Goal: Task Accomplishment & Management: Use online tool/utility

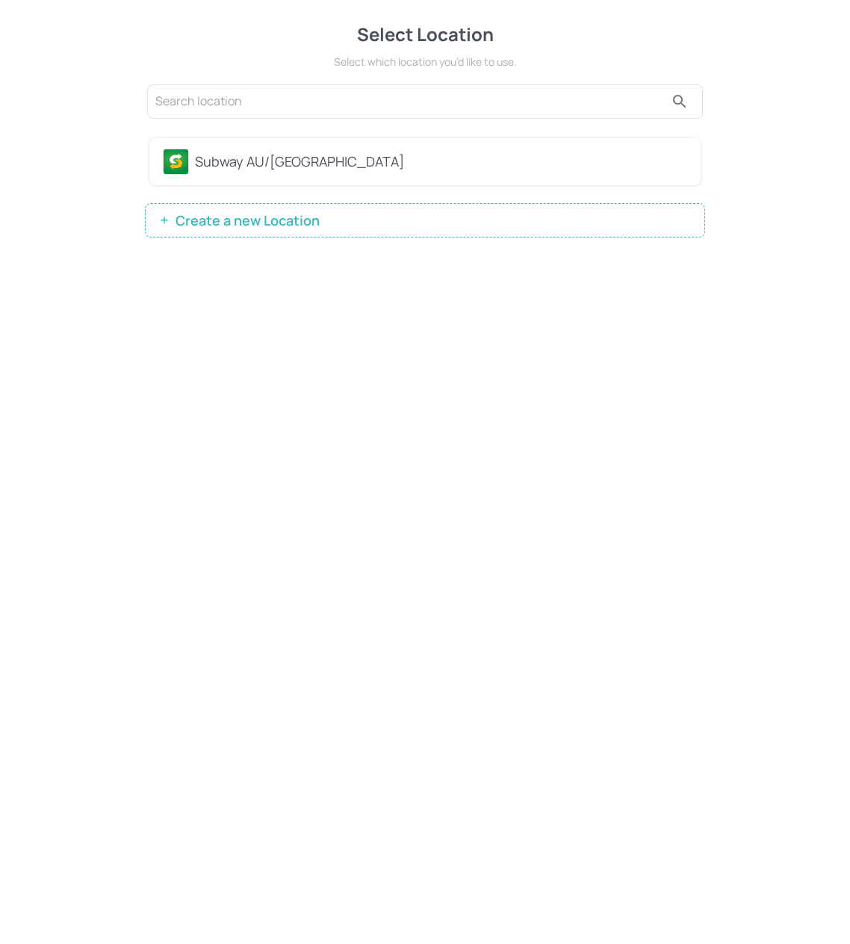
click at [382, 171] on div "Subway AU/[GEOGRAPHIC_DATA]" at bounding box center [425, 162] width 524 height 26
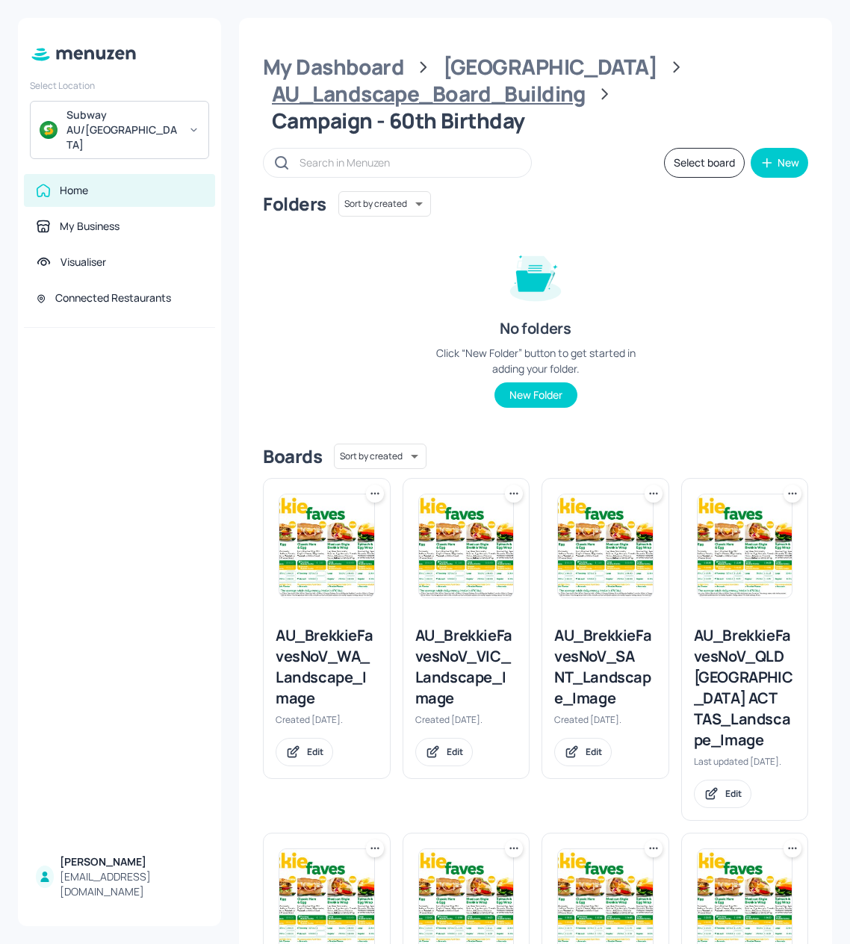
click at [395, 98] on div "AU_Landscape_Board_Building" at bounding box center [429, 94] width 314 height 27
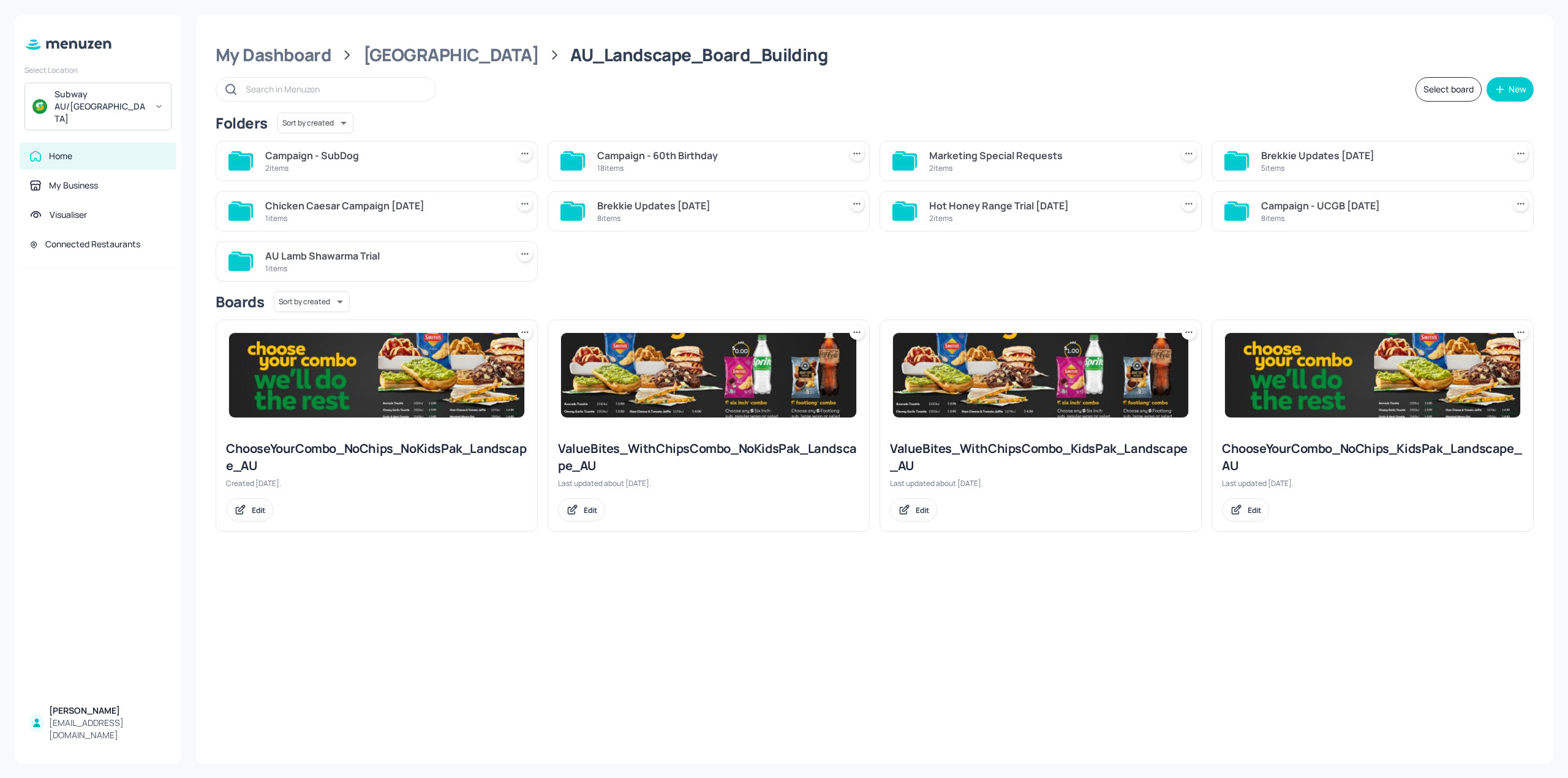
click at [335, 165] on div "2 items" at bounding box center [384, 168] width 238 height 11
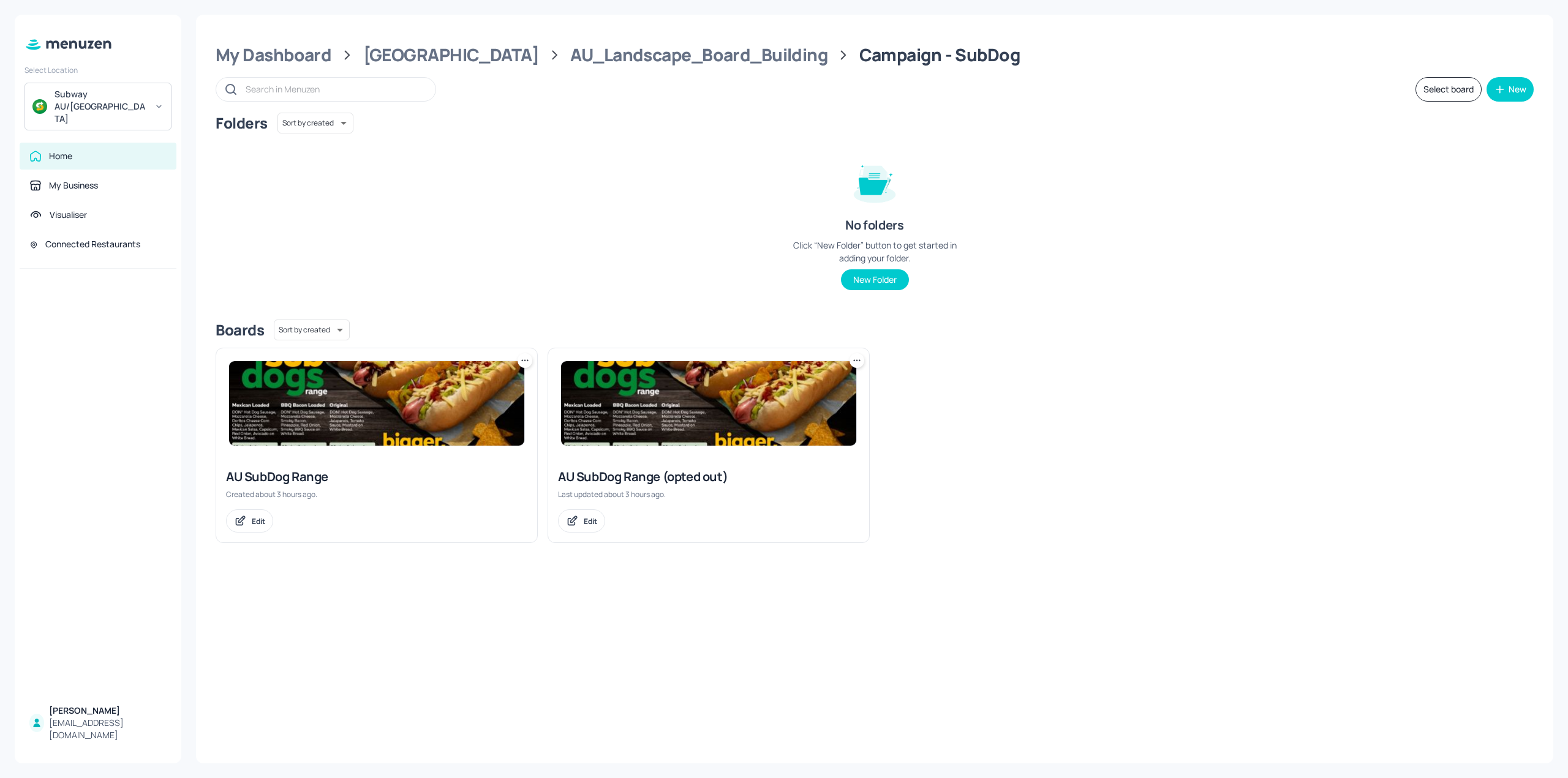
click at [357, 399] on img at bounding box center [376, 403] width 295 height 84
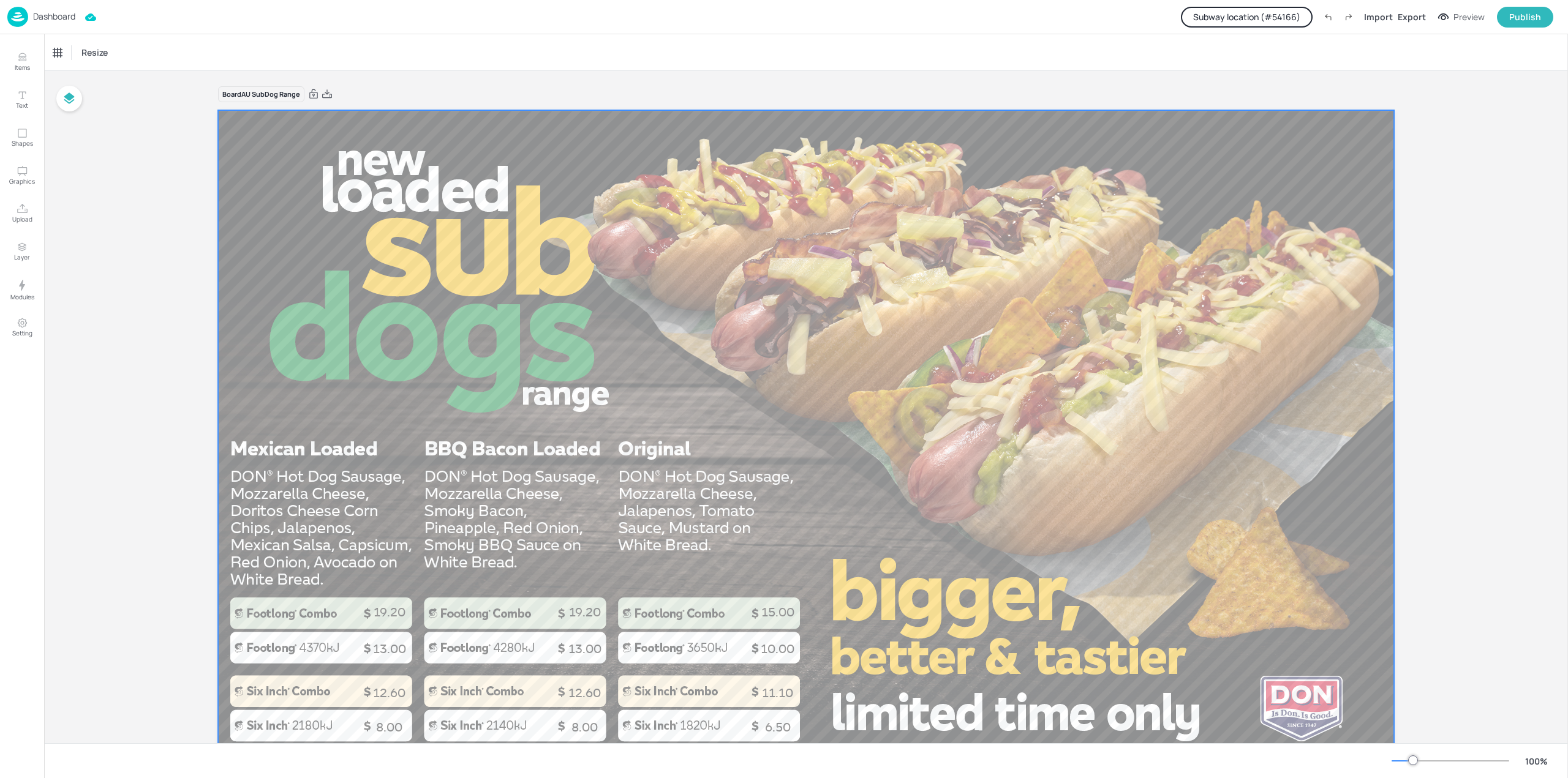
scroll to position [58, 0]
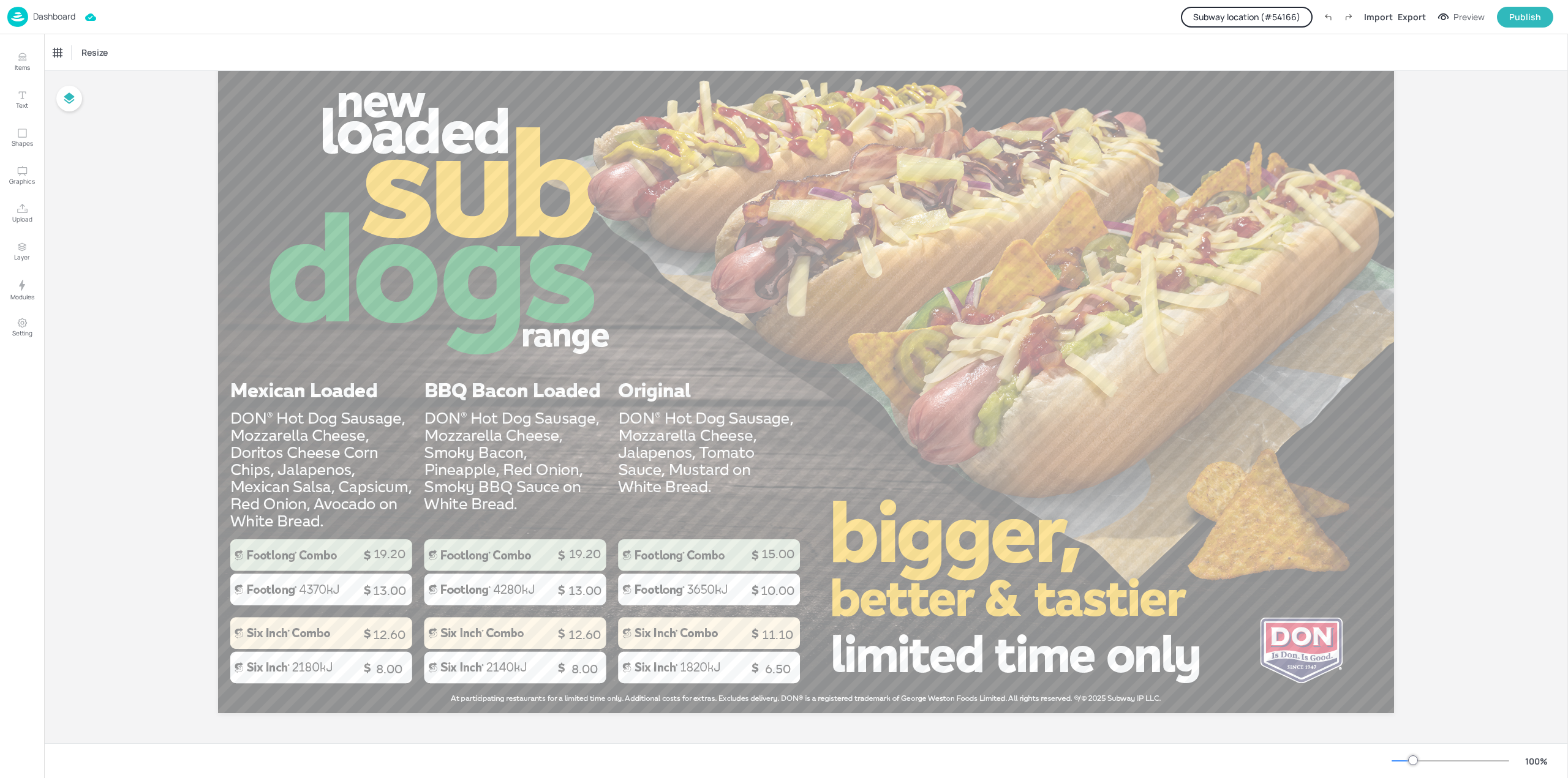
click at [693, 24] on button "Subway location (# 54166 )" at bounding box center [1247, 16] width 132 height 20
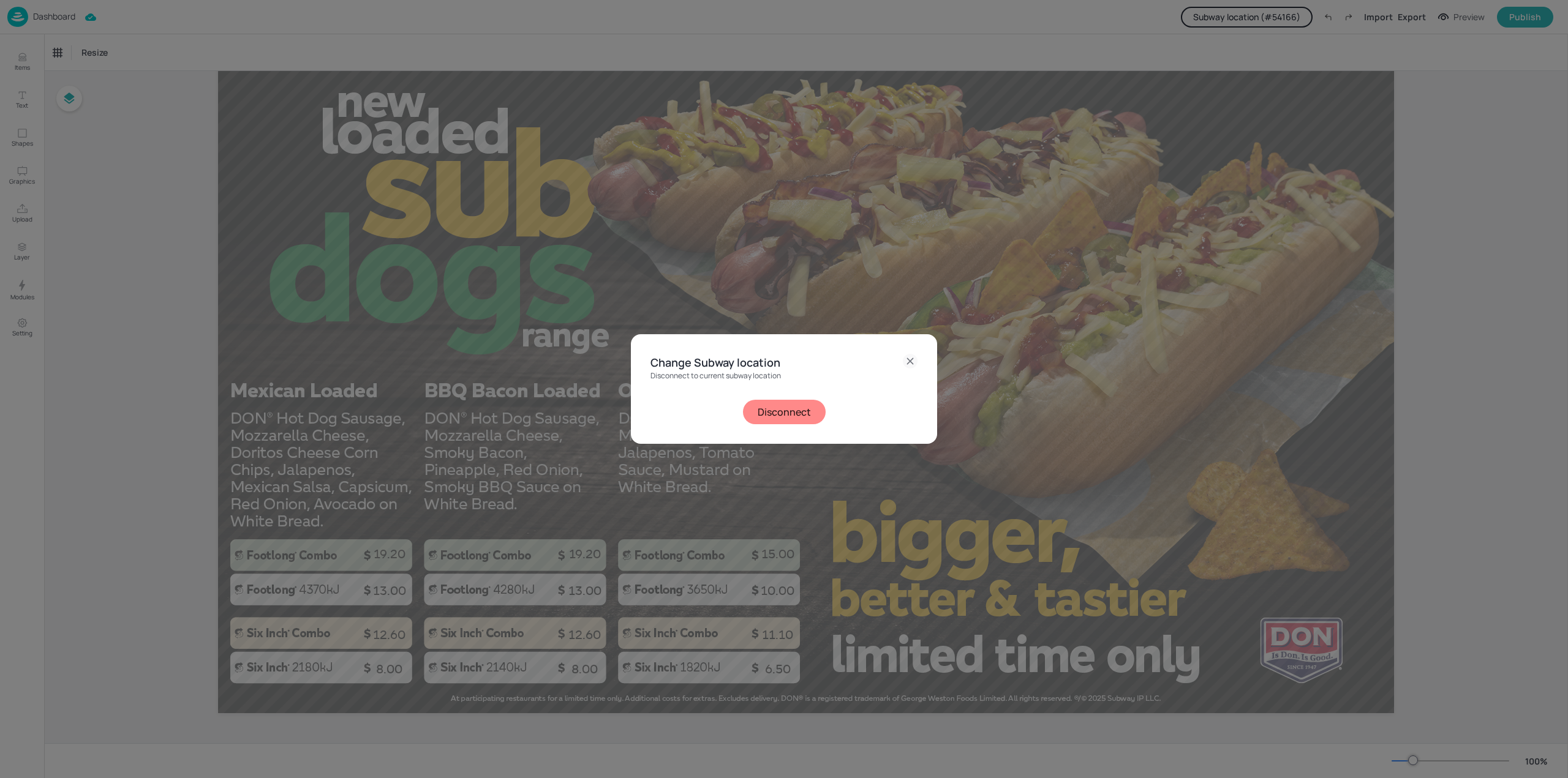
click at [693, 410] on button "Disconnect" at bounding box center [784, 412] width 83 height 25
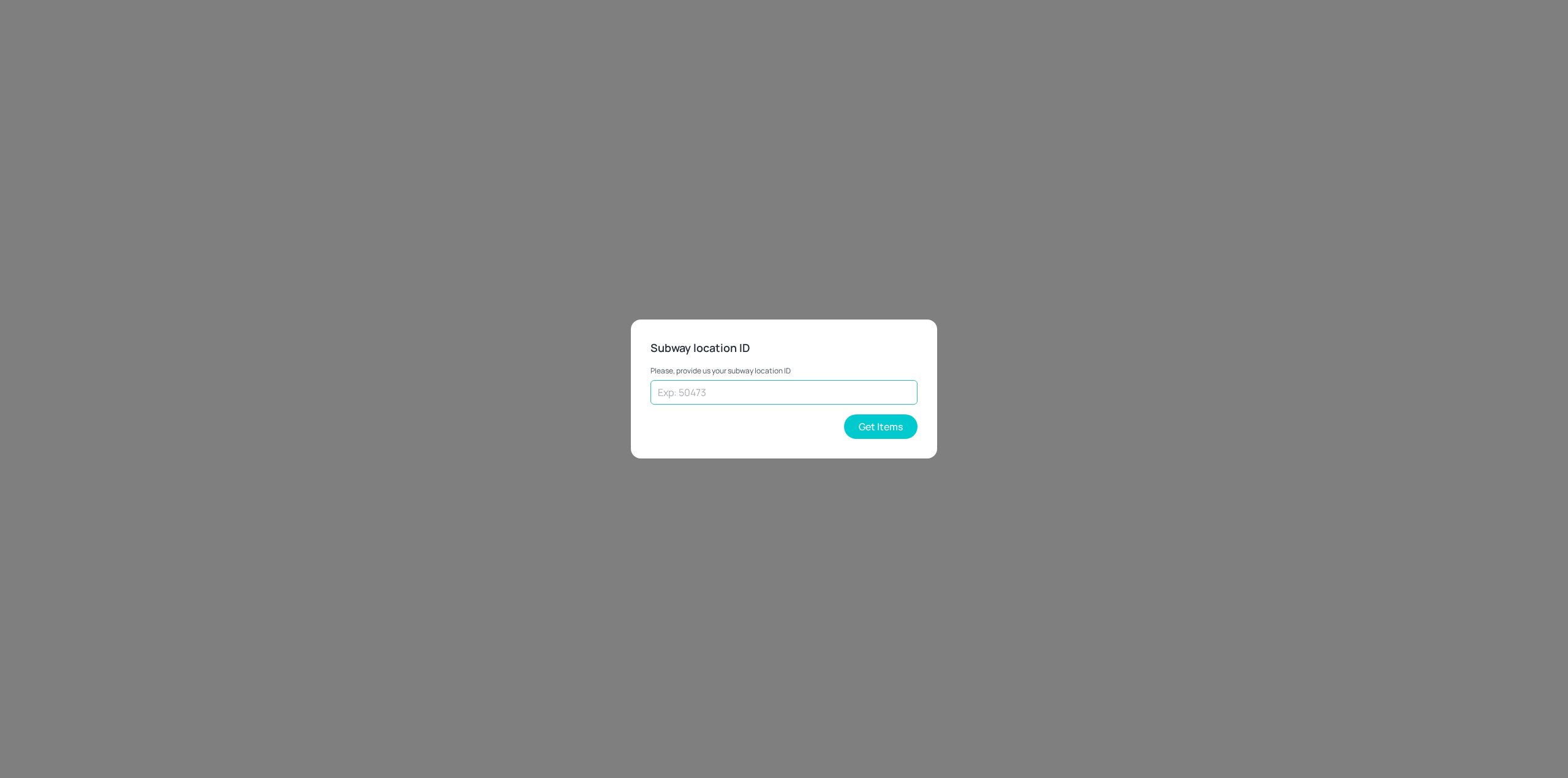
click at [693, 383] on input "text" at bounding box center [784, 393] width 267 height 25
type input "20610"
click at [693, 431] on button "Get Items" at bounding box center [881, 427] width 74 height 25
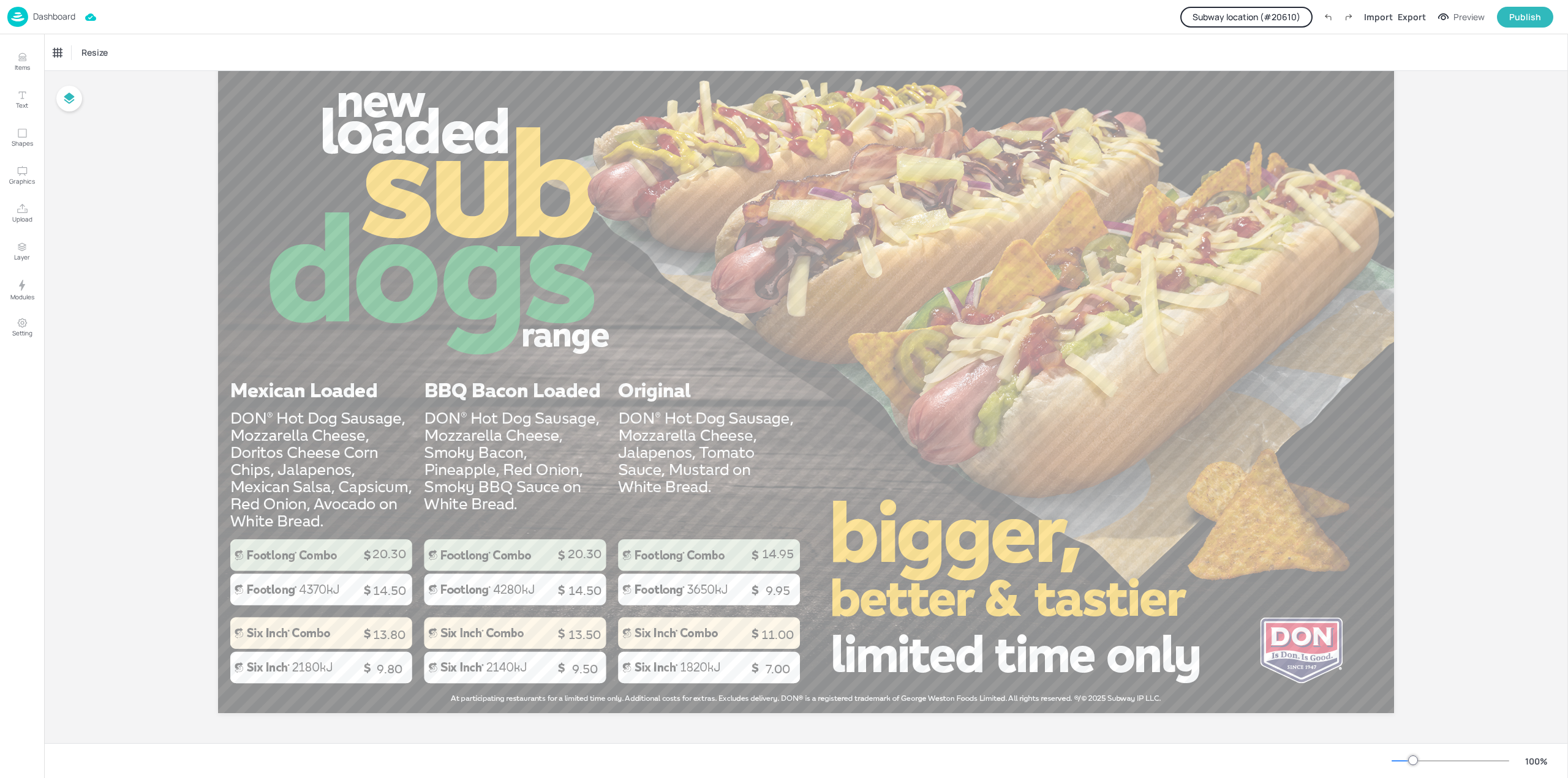
click at [693, 20] on button "Subway location (# 20610 )" at bounding box center [1246, 16] width 132 height 20
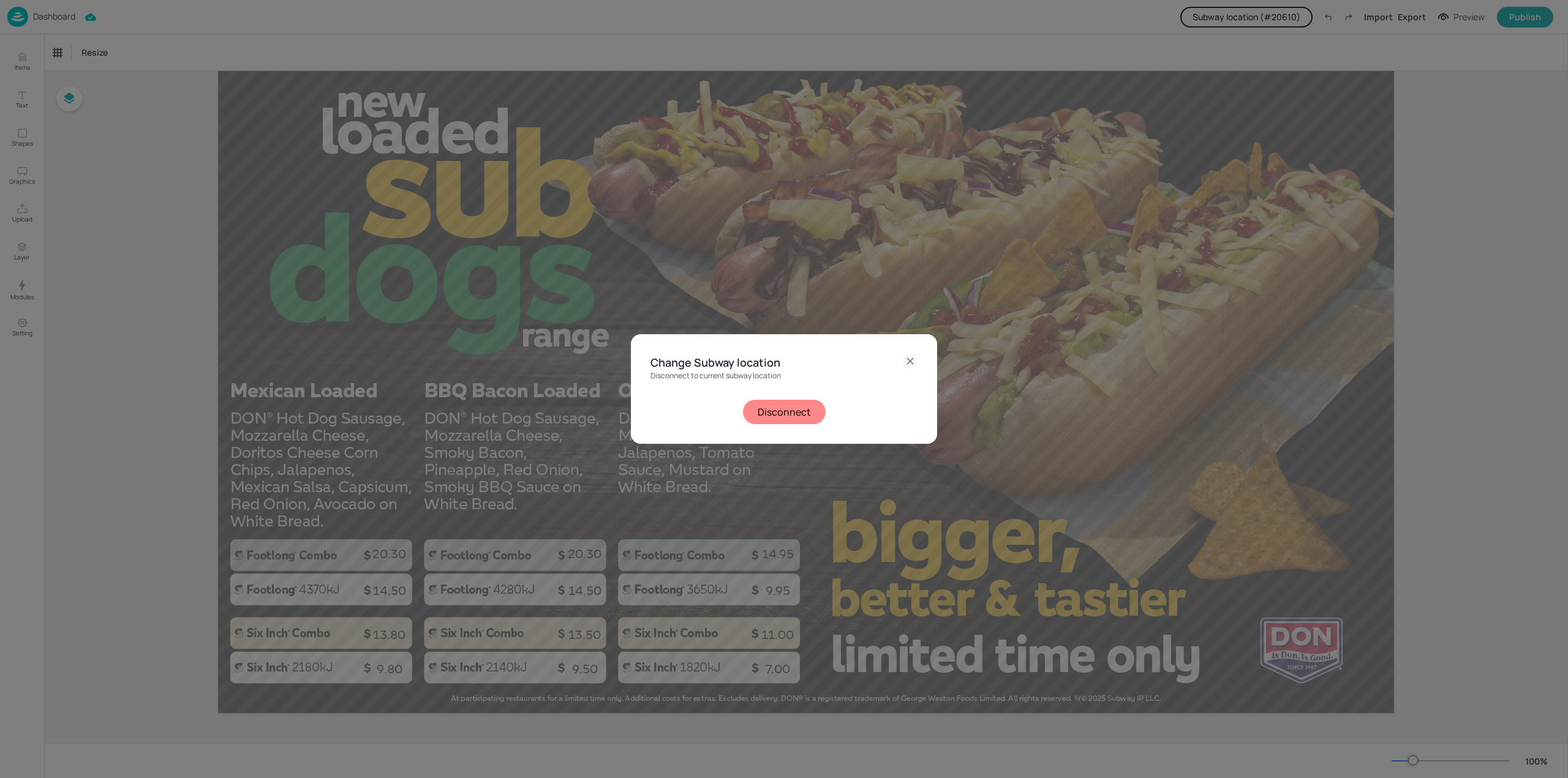
click at [693, 412] on button "Disconnect" at bounding box center [784, 412] width 83 height 25
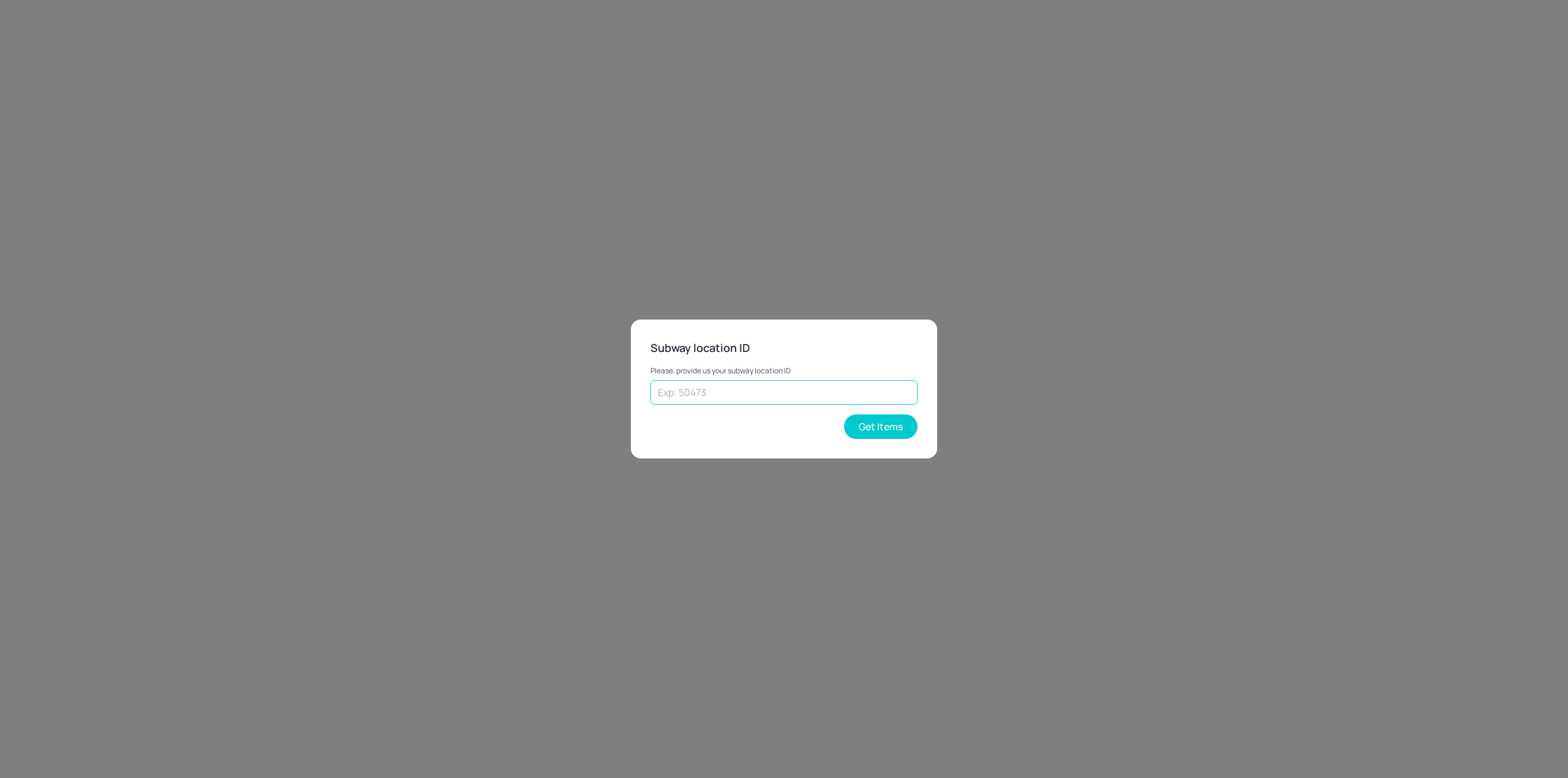
click at [693, 396] on input "text" at bounding box center [784, 393] width 267 height 25
type input "30383"
click at [693, 419] on button "Get Items" at bounding box center [881, 427] width 74 height 25
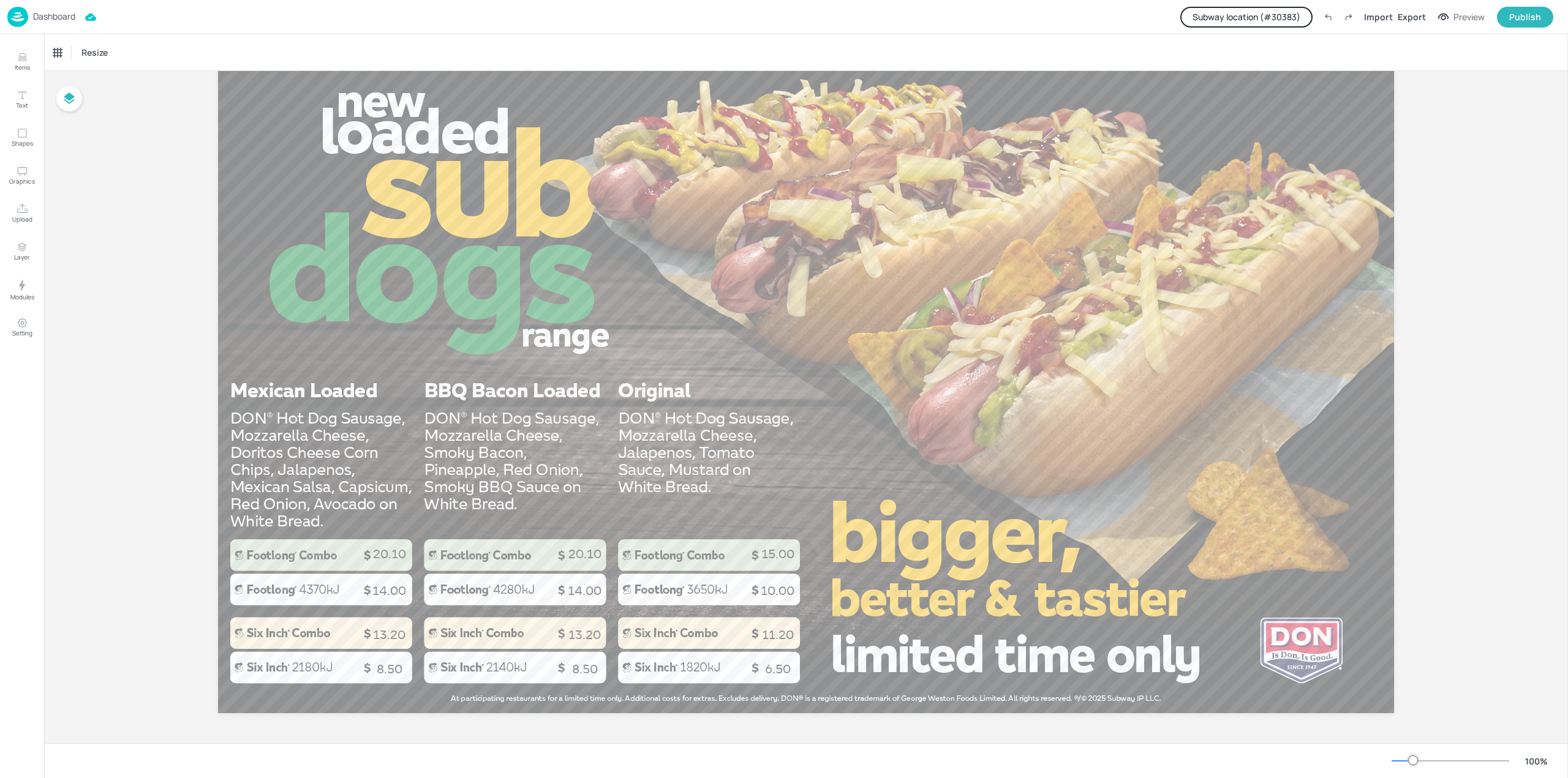
click at [693, 20] on button "Subway location (# 30383 )" at bounding box center [1246, 16] width 132 height 20
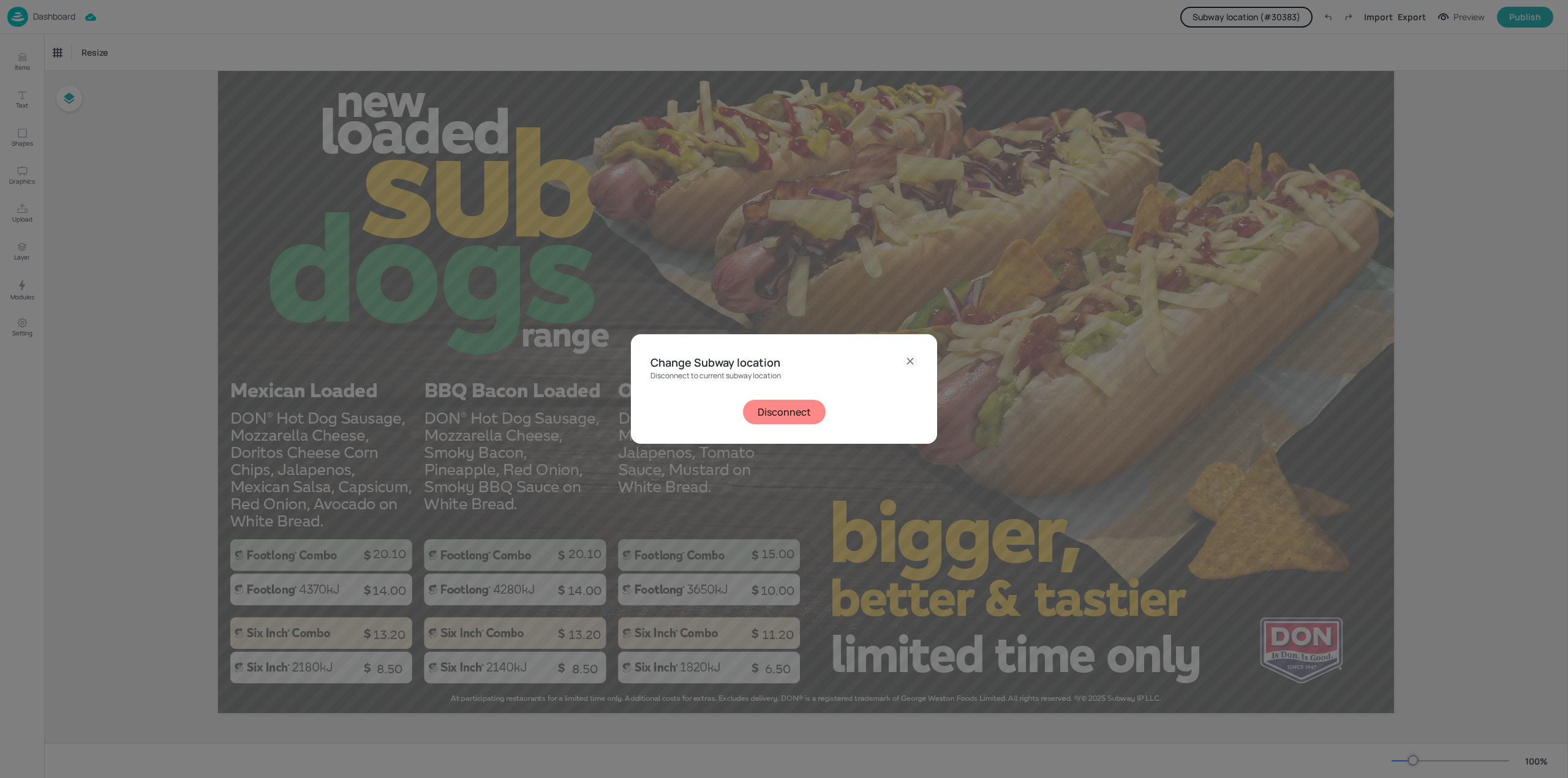
click at [693, 405] on button "Disconnect" at bounding box center [784, 412] width 83 height 25
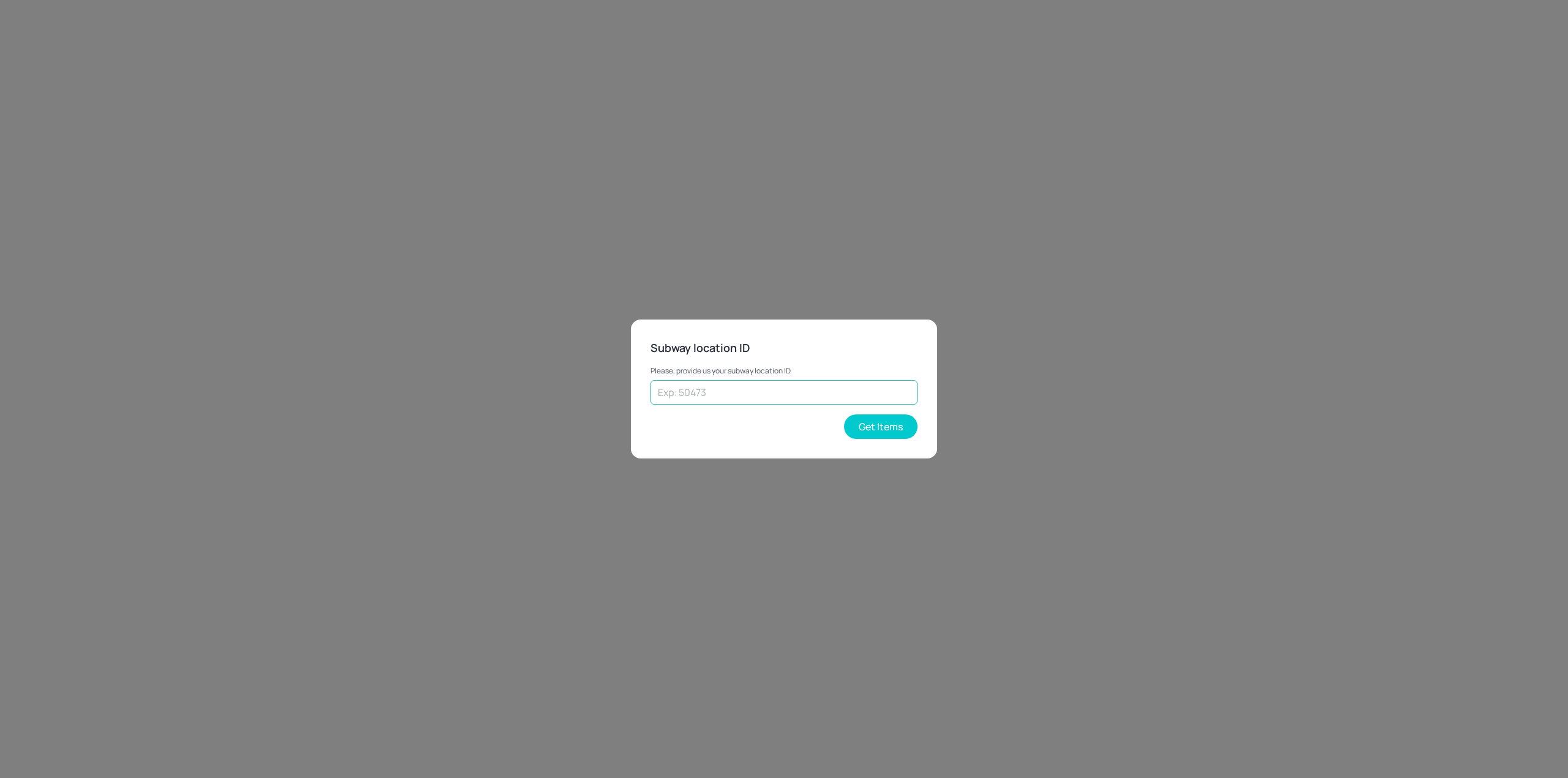
click at [693, 398] on input "text" at bounding box center [784, 393] width 267 height 25
type input "20334"
click at [693, 432] on button "Get Items" at bounding box center [881, 427] width 74 height 25
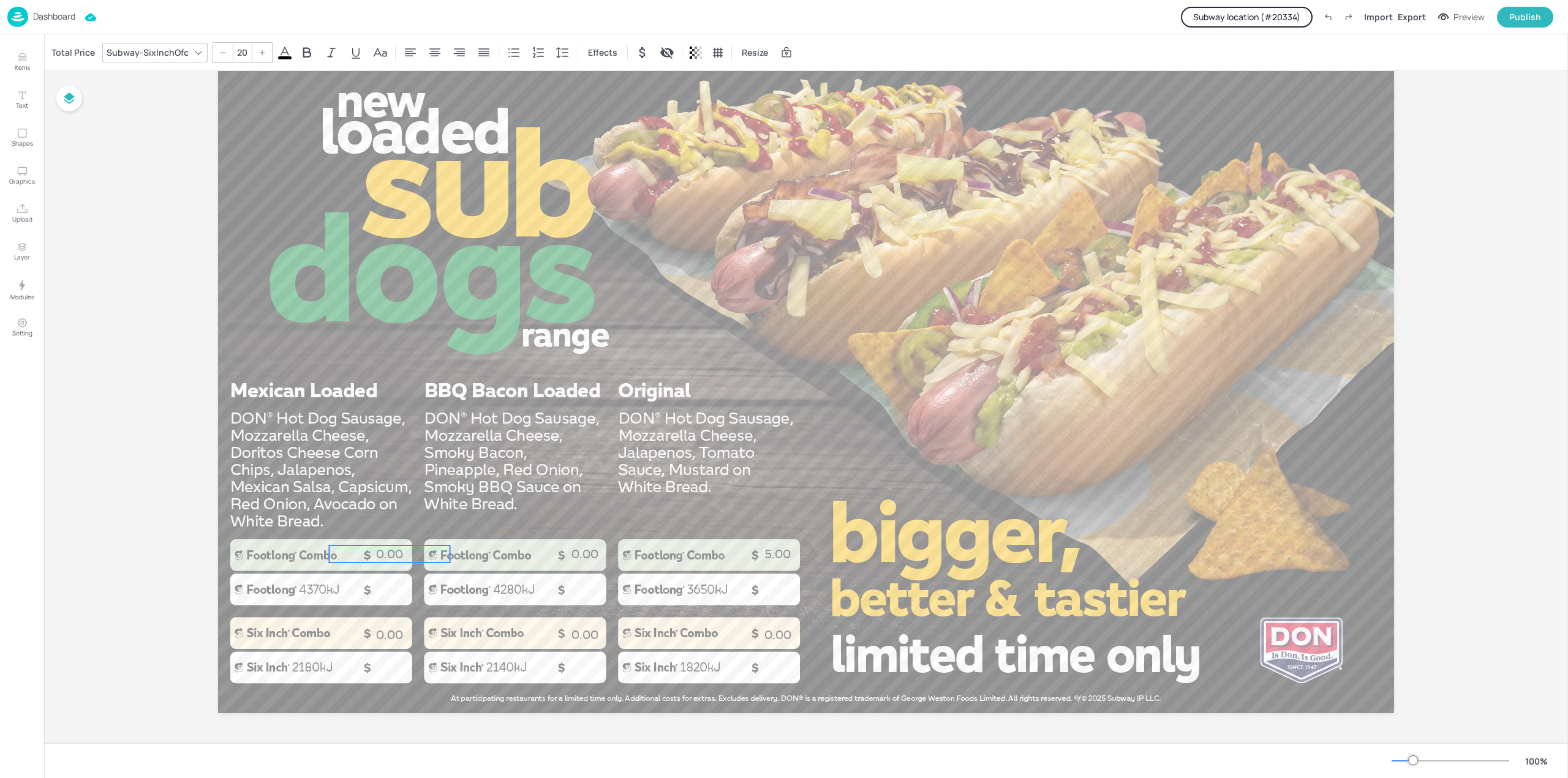
click at [379, 555] on p "0.00" at bounding box center [390, 553] width 121 height 17
click at [62, 50] on div "Total Price" at bounding box center [73, 52] width 48 height 20
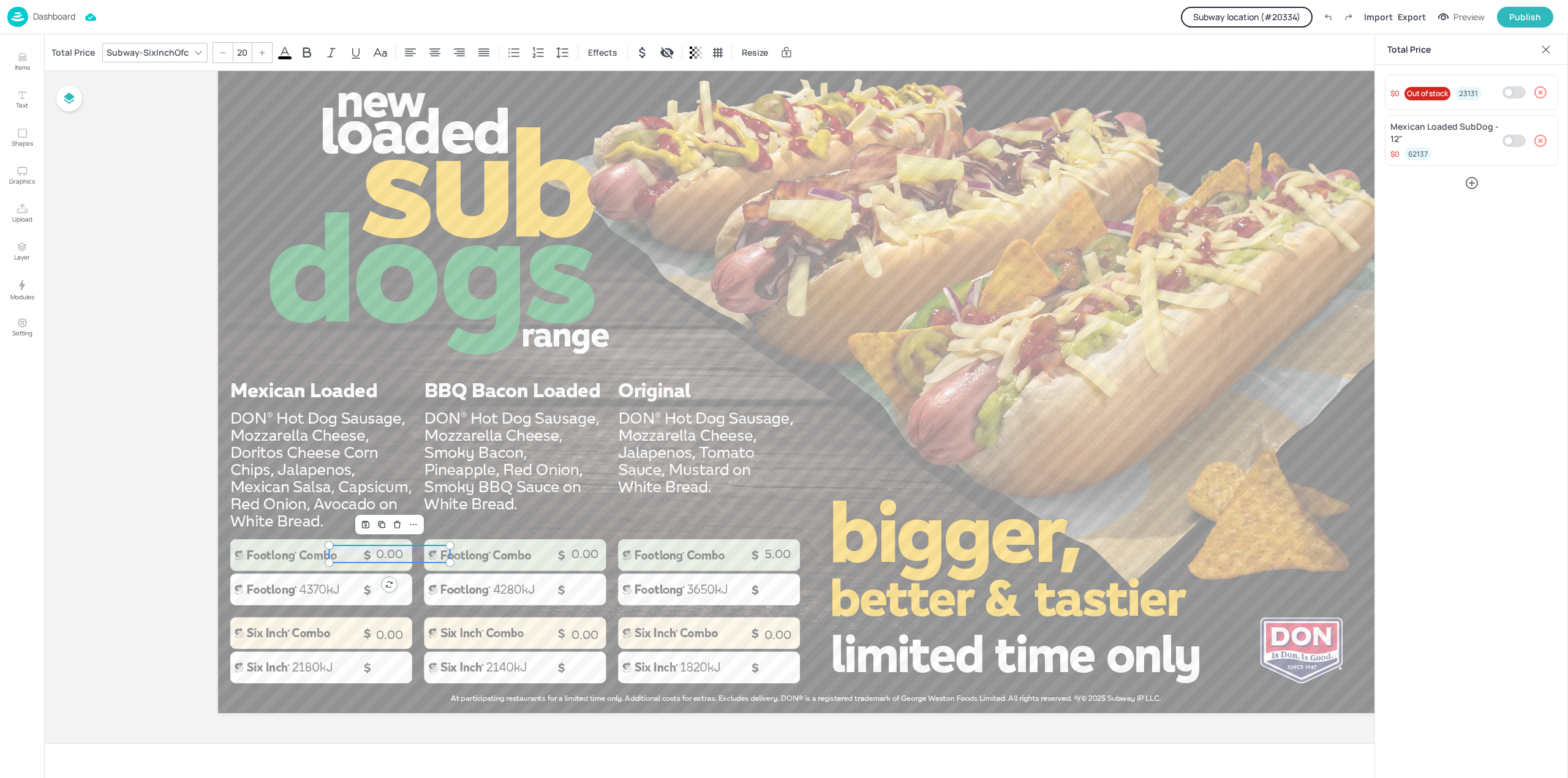
click at [693, 23] on button "Subway location (# 20334 )" at bounding box center [1247, 16] width 132 height 20
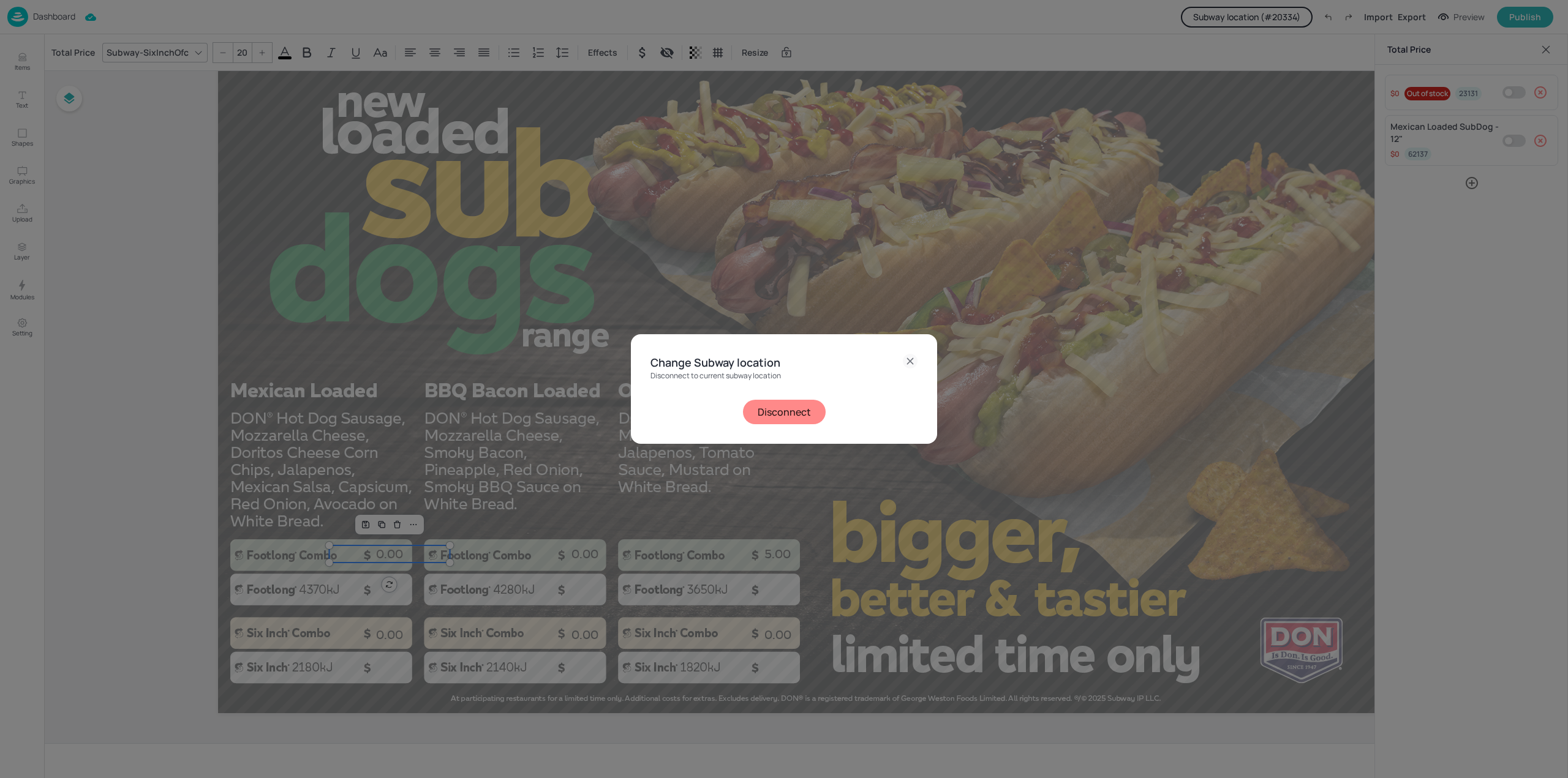
click at [693, 410] on button "Disconnect" at bounding box center [784, 412] width 83 height 25
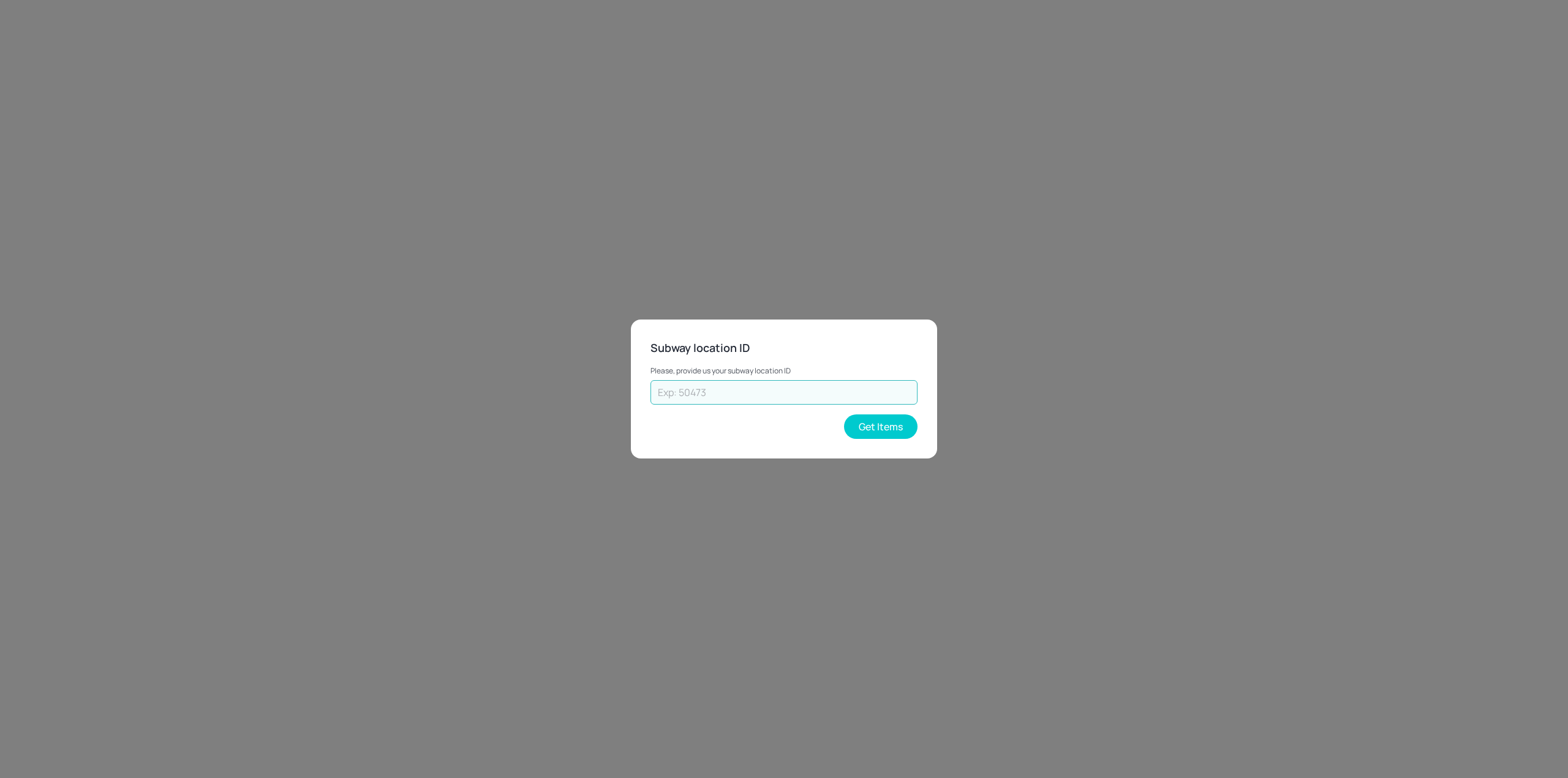
click at [693, 383] on input "text" at bounding box center [784, 393] width 267 height 25
type input "48847"
click at [693, 421] on button "Get Items" at bounding box center [881, 427] width 74 height 25
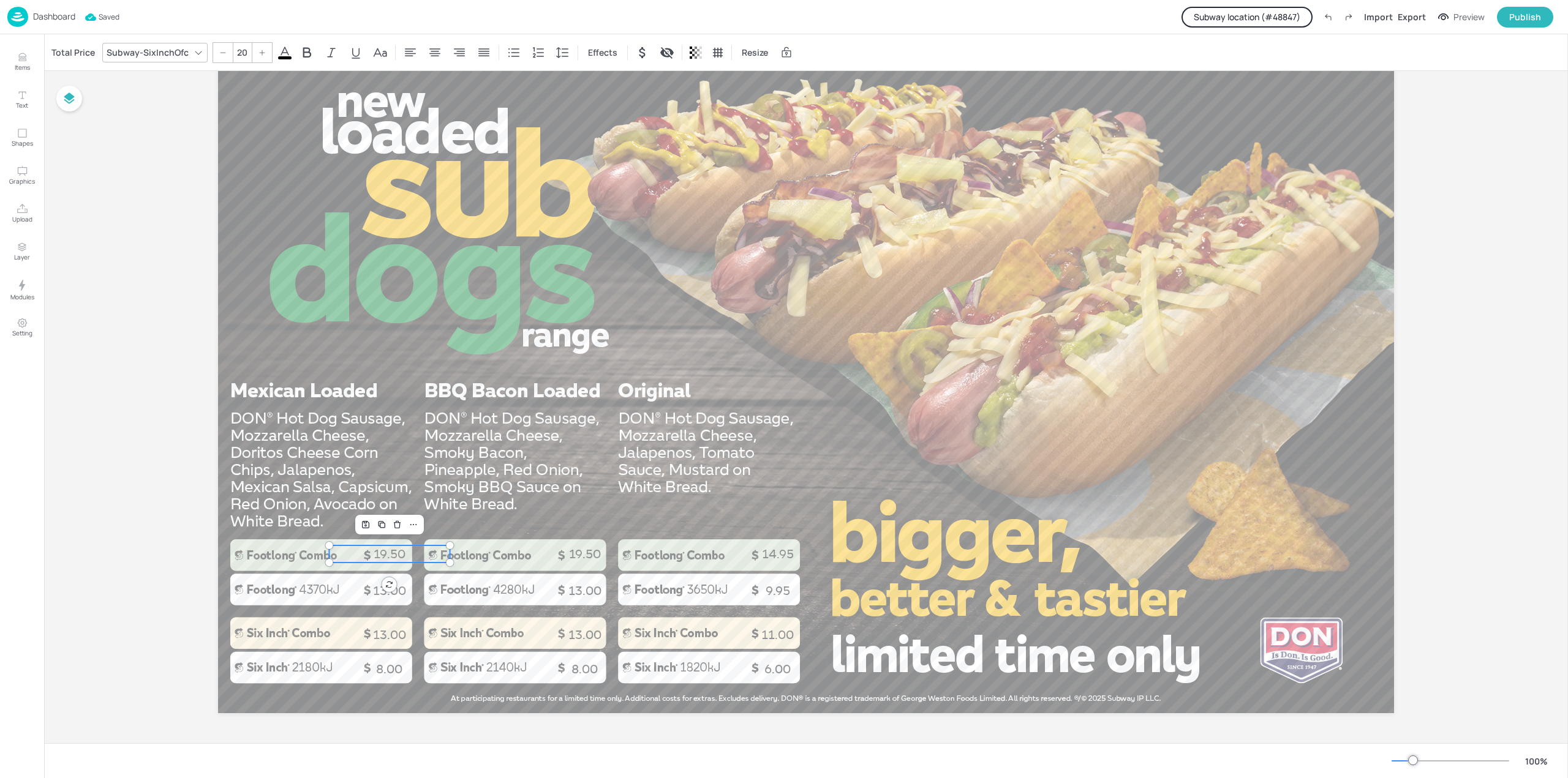
click at [377, 554] on p "19.50" at bounding box center [390, 553] width 121 height 17
click at [85, 57] on div "Total Price" at bounding box center [73, 52] width 48 height 20
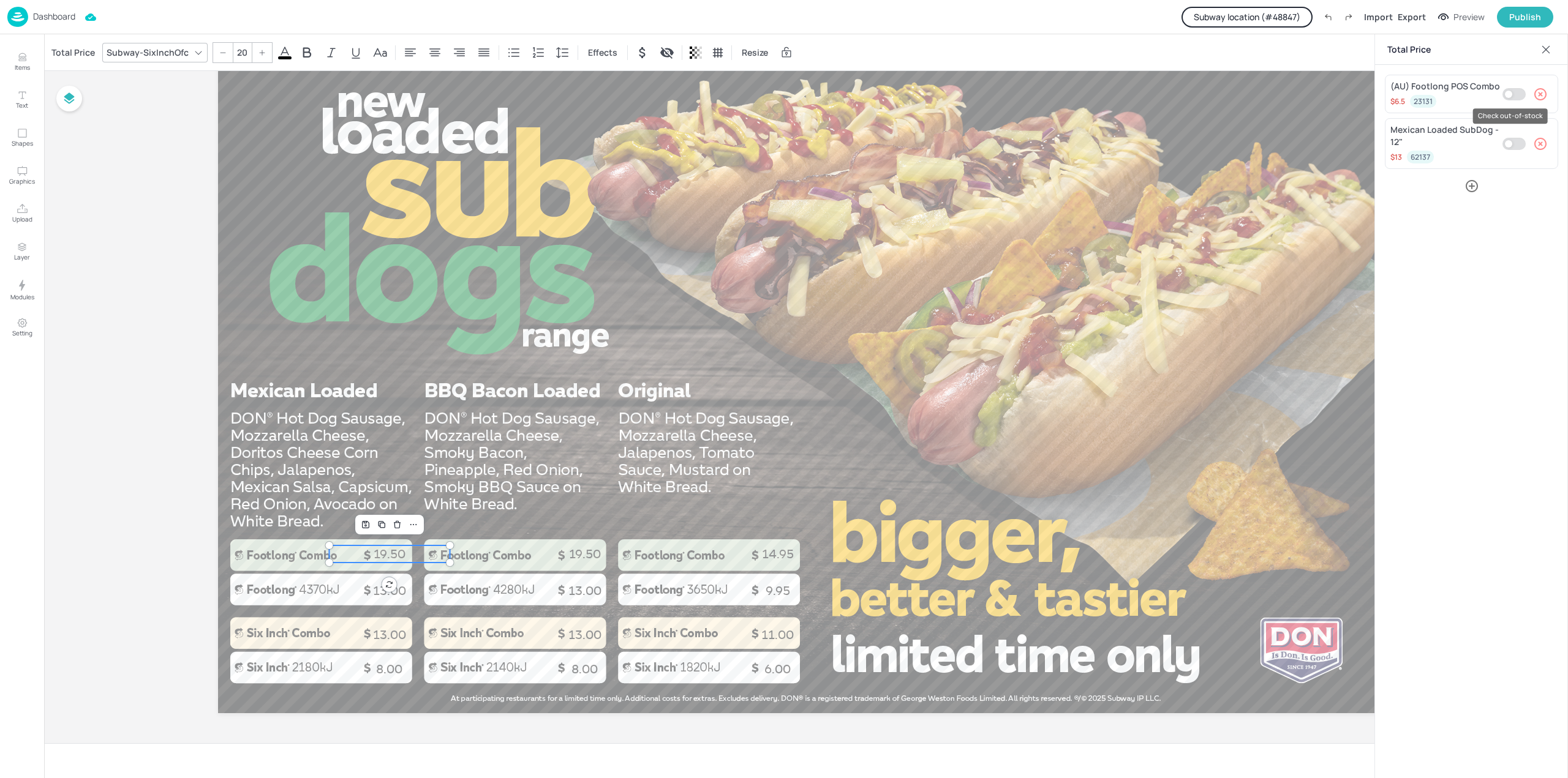
click at [693, 89] on input "Check out-of-stock" at bounding box center [1508, 94] width 37 height 12
checkbox input "true"
click at [693, 299] on div "Total Price (AU) Footlong POS Combo $ 6.5 23131 Mexican Loaded SubDog - 12" $ 1…" at bounding box center [1471, 406] width 194 height 744
